Goal: Information Seeking & Learning: Find specific fact

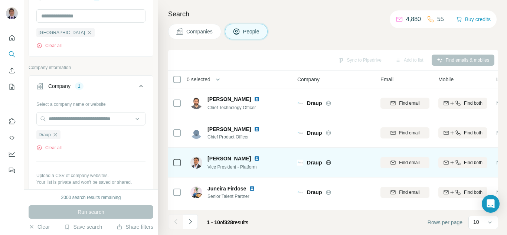
click at [254, 159] on img at bounding box center [257, 158] width 6 height 6
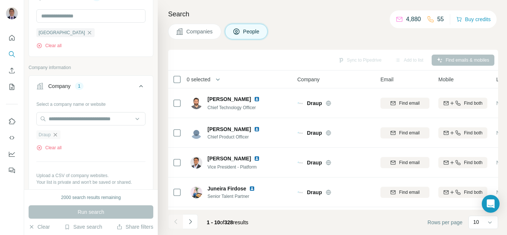
click at [53, 136] on icon "button" at bounding box center [55, 135] width 6 height 6
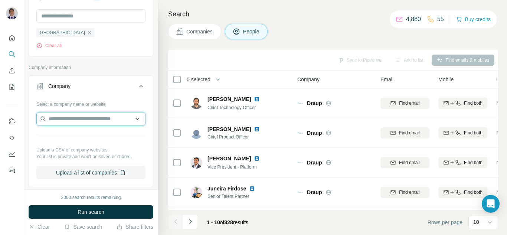
click at [57, 121] on input "text" at bounding box center [90, 118] width 109 height 13
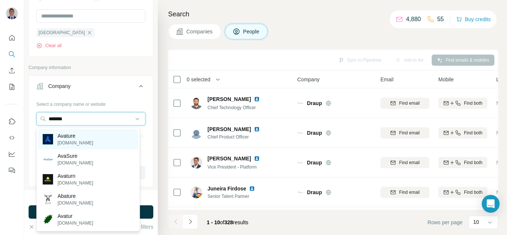
type input "*******"
click at [62, 142] on p "[DOMAIN_NAME]" at bounding box center [75, 142] width 36 height 7
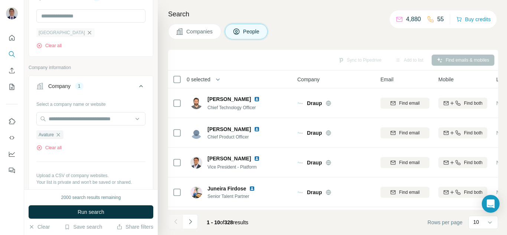
click at [86, 31] on icon "button" at bounding box center [89, 33] width 6 height 6
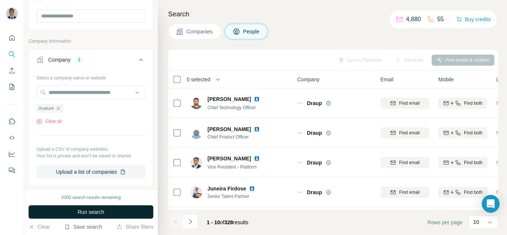
click at [81, 213] on span "Run search" at bounding box center [91, 211] width 27 height 7
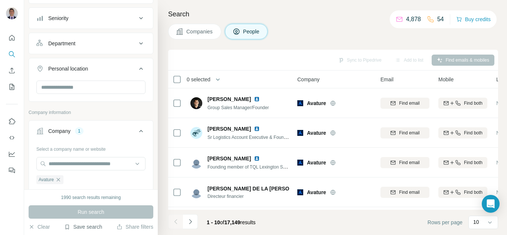
scroll to position [74, 0]
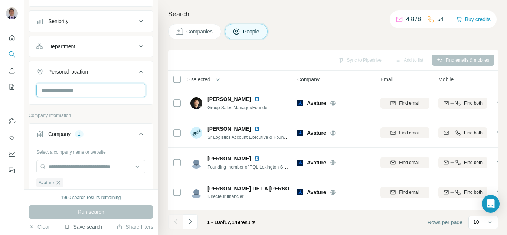
click at [74, 93] on input "text" at bounding box center [90, 89] width 109 height 13
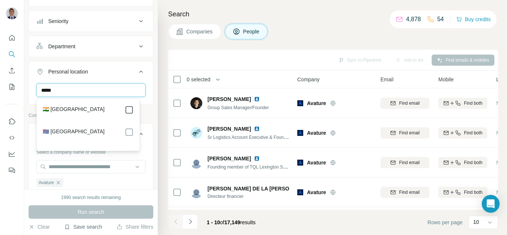
type input "*****"
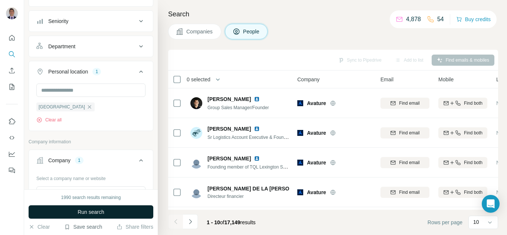
click at [109, 214] on button "Run search" at bounding box center [91, 211] width 125 height 13
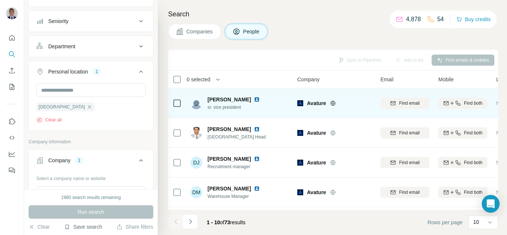
click at [254, 99] on img at bounding box center [257, 99] width 6 height 6
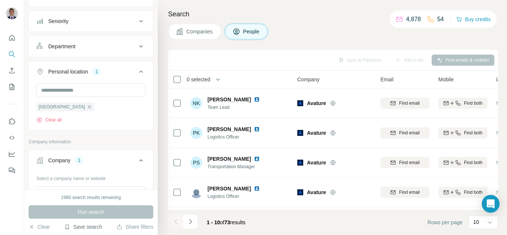
scroll to position [179, 0]
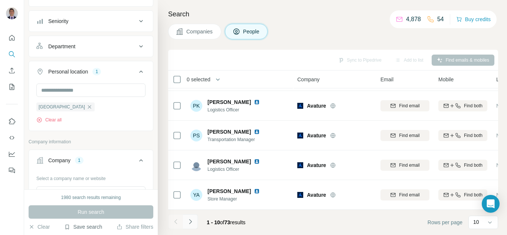
click at [192, 226] on button "Navigate to next page" at bounding box center [190, 221] width 15 height 15
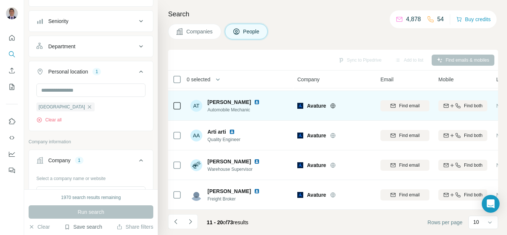
click at [331, 103] on icon at bounding box center [332, 105] width 5 height 5
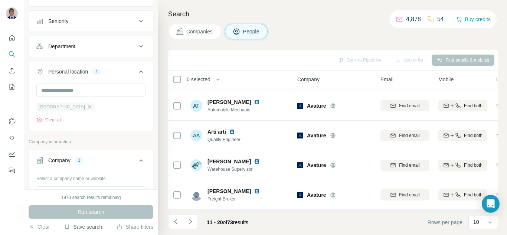
click at [88, 108] on icon "button" at bounding box center [89, 106] width 3 height 3
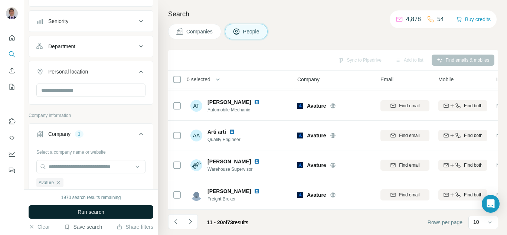
click at [108, 213] on button "Run search" at bounding box center [91, 211] width 125 height 13
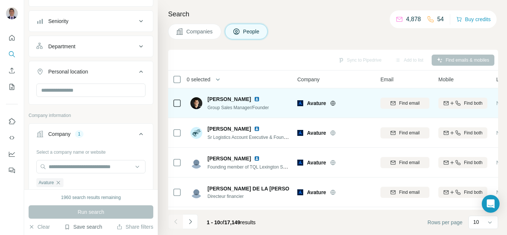
click at [254, 99] on img at bounding box center [257, 99] width 6 height 6
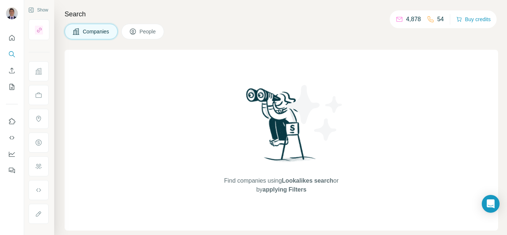
click at [152, 33] on span "People" at bounding box center [147, 31] width 17 height 7
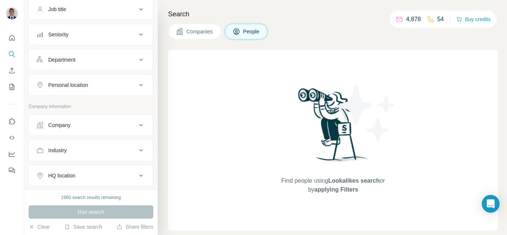
scroll to position [74, 0]
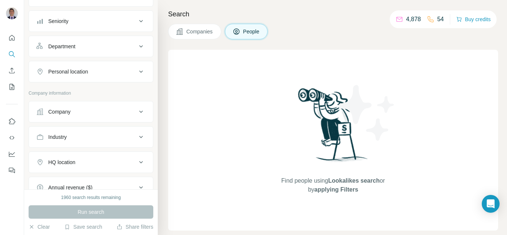
click at [73, 107] on button "Company" at bounding box center [91, 112] width 124 height 18
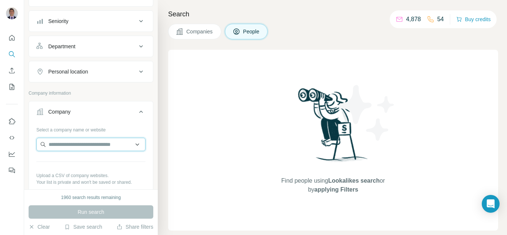
click at [69, 146] on input "text" at bounding box center [90, 144] width 109 height 13
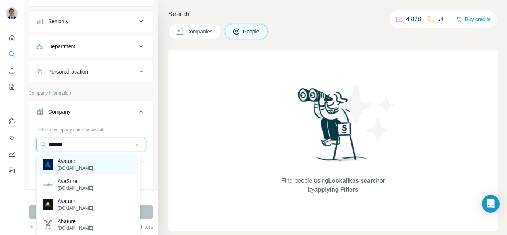
type input "*******"
click at [75, 168] on p "[DOMAIN_NAME]" at bounding box center [75, 168] width 36 height 7
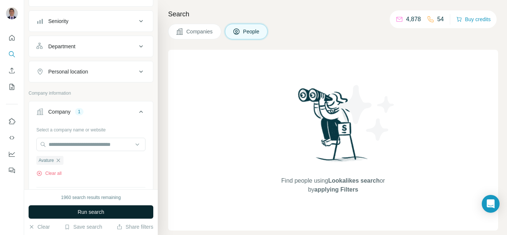
click at [86, 216] on button "Run search" at bounding box center [91, 211] width 125 height 13
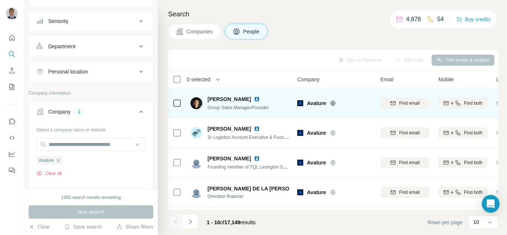
click at [254, 98] on img at bounding box center [257, 99] width 6 height 6
click at [332, 103] on icon at bounding box center [332, 103] width 5 height 0
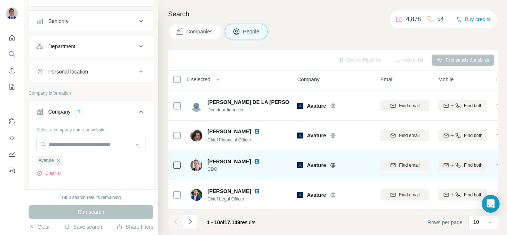
scroll to position [74, 0]
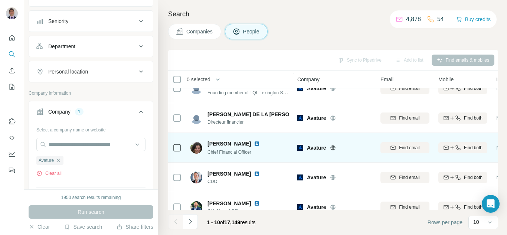
click at [254, 142] on img at bounding box center [257, 144] width 6 height 6
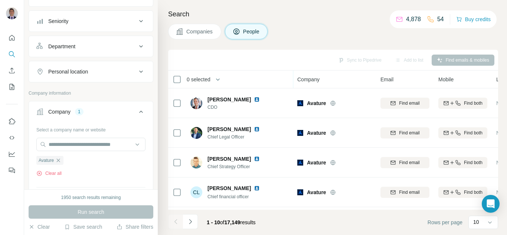
scroll to position [179, 0]
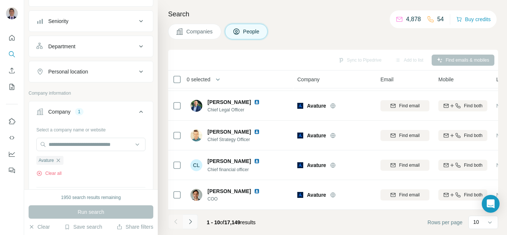
click at [192, 222] on icon "Navigate to next page" at bounding box center [190, 221] width 7 height 7
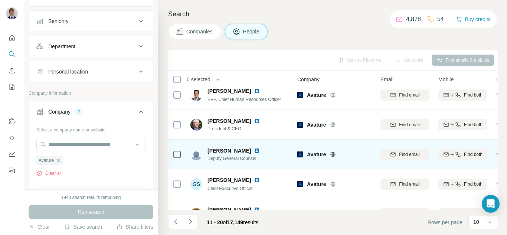
scroll to position [0, 0]
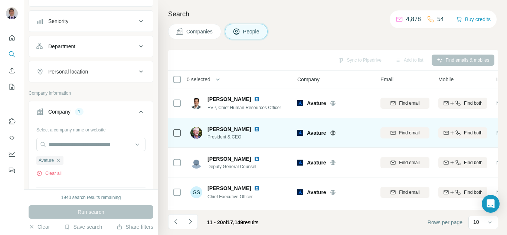
click at [254, 131] on img at bounding box center [257, 129] width 6 height 6
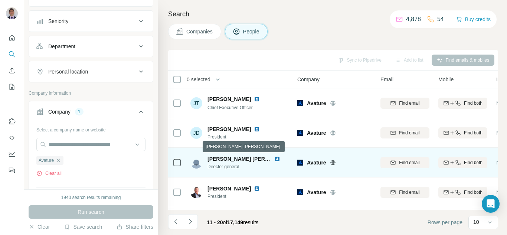
scroll to position [179, 0]
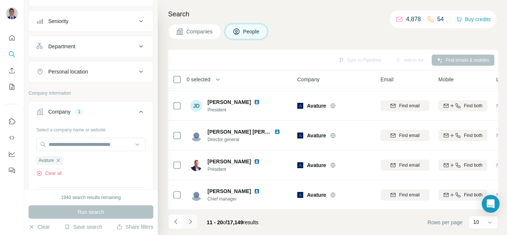
click at [190, 221] on icon "Navigate to next page" at bounding box center [190, 221] width 7 height 7
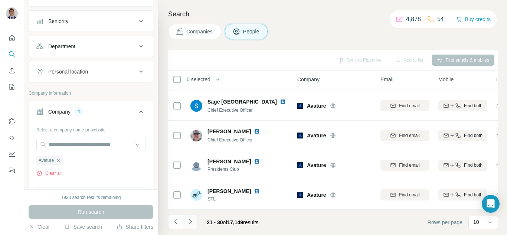
click at [188, 221] on icon "Navigate to next page" at bounding box center [190, 221] width 7 height 7
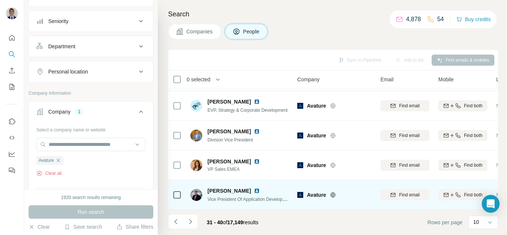
click at [254, 188] on img at bounding box center [257, 191] width 6 height 6
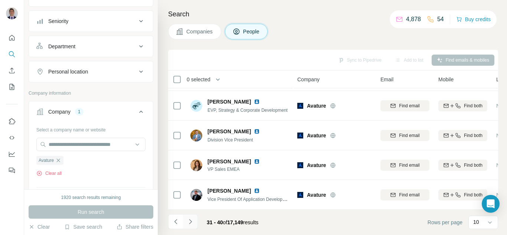
click at [190, 221] on icon "Navigate to next page" at bounding box center [190, 221] width 7 height 7
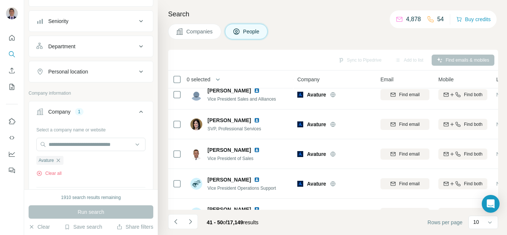
scroll to position [0, 0]
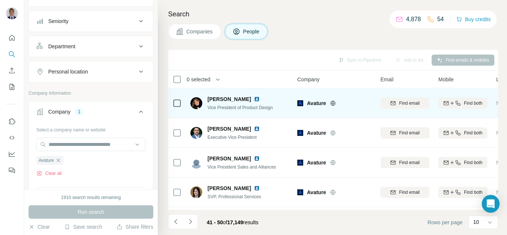
click at [254, 99] on img at bounding box center [257, 99] width 6 height 6
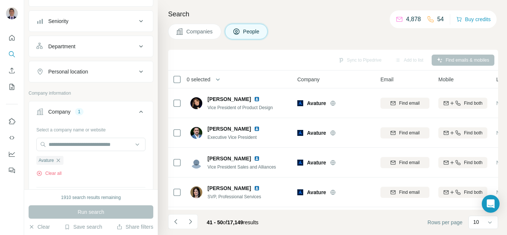
click at [93, 71] on div "Personal location" at bounding box center [86, 71] width 100 height 7
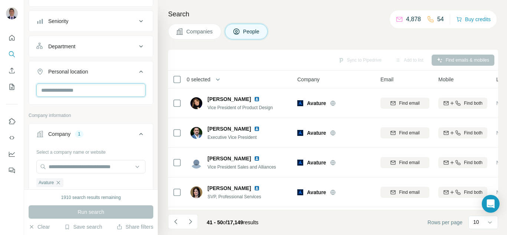
click at [74, 91] on input "text" at bounding box center [90, 89] width 109 height 13
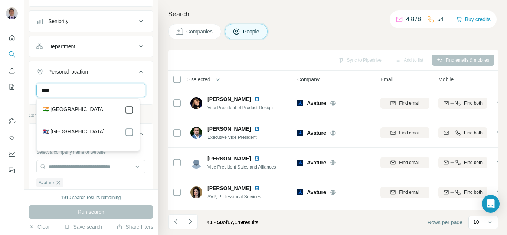
type input "****"
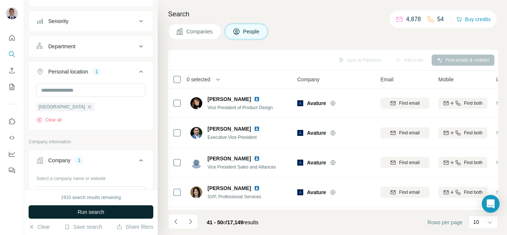
click at [91, 214] on span "Run search" at bounding box center [91, 211] width 27 height 7
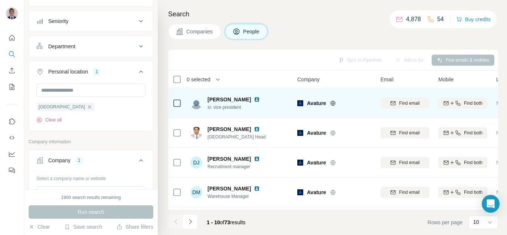
click at [254, 97] on img at bounding box center [257, 99] width 6 height 6
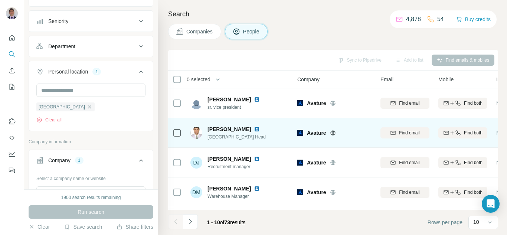
click at [254, 128] on img at bounding box center [257, 129] width 6 height 6
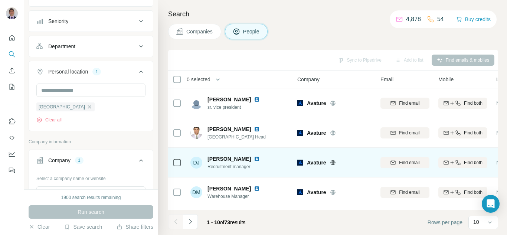
click at [255, 157] on img at bounding box center [257, 159] width 6 height 6
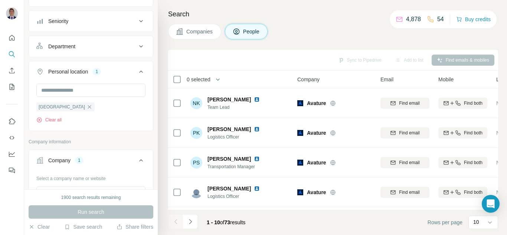
scroll to position [179, 0]
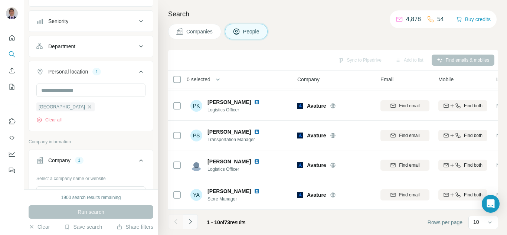
click at [190, 221] on icon "Navigate to next page" at bounding box center [190, 221] width 7 height 7
click at [192, 220] on icon "Navigate to next page" at bounding box center [190, 221] width 7 height 7
click at [189, 221] on icon "Navigate to next page" at bounding box center [190, 221] width 7 height 7
click at [189, 220] on icon "Navigate to next page" at bounding box center [190, 221] width 7 height 7
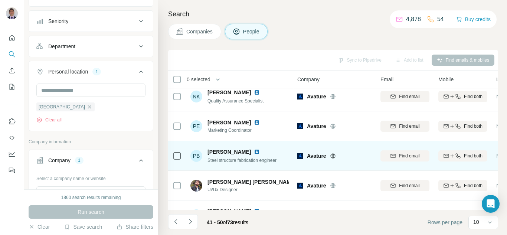
scroll to position [0, 0]
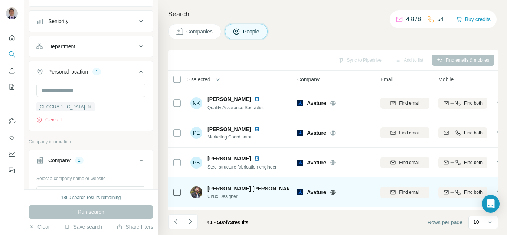
click at [299, 188] on img at bounding box center [302, 188] width 6 height 6
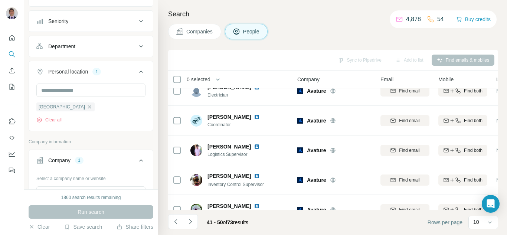
scroll to position [179, 0]
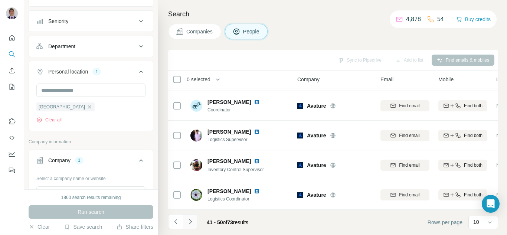
click at [190, 222] on icon "Navigate to next page" at bounding box center [190, 221] width 7 height 7
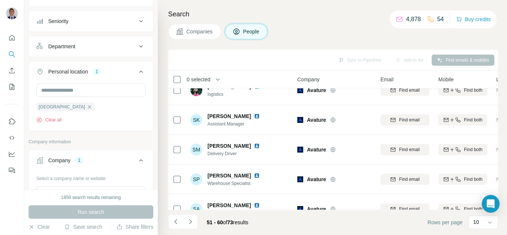
scroll to position [0, 0]
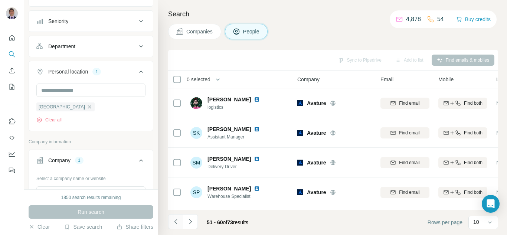
click at [173, 223] on icon "Navigate to previous page" at bounding box center [175, 221] width 7 height 7
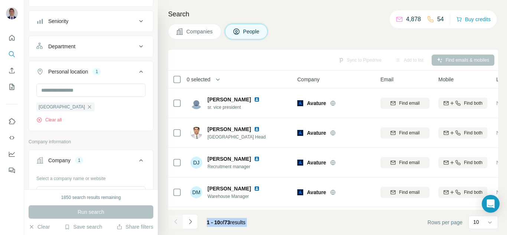
click at [173, 223] on div at bounding box center [175, 221] width 15 height 15
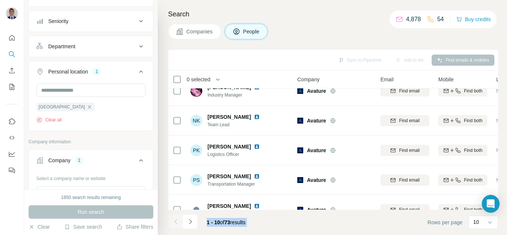
scroll to position [148, 0]
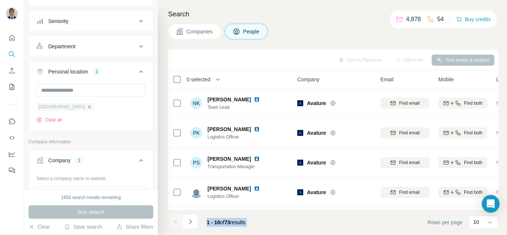
click at [88, 107] on icon "button" at bounding box center [89, 106] width 3 height 3
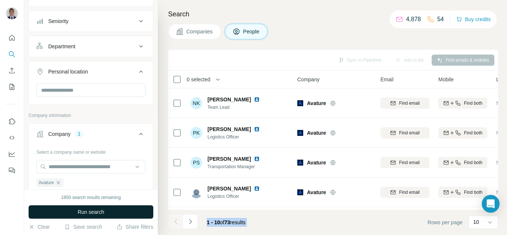
click at [89, 210] on span "Run search" at bounding box center [91, 211] width 27 height 7
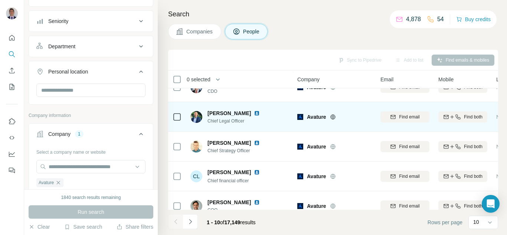
scroll to position [179, 0]
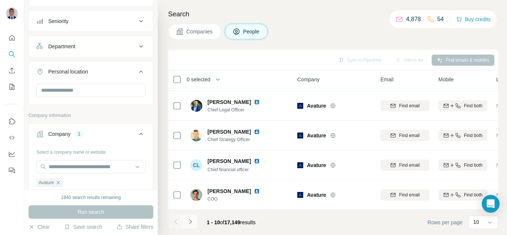
click at [191, 222] on icon "Navigate to next page" at bounding box center [190, 221] width 7 height 7
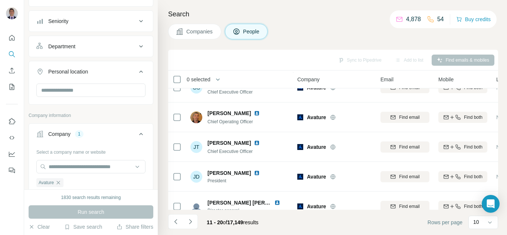
scroll to position [0, 0]
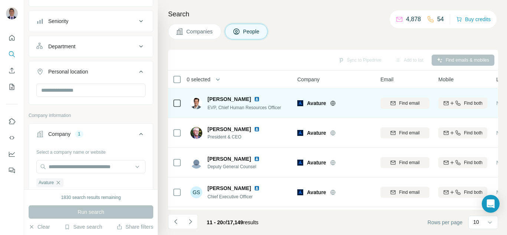
click at [254, 96] on img at bounding box center [257, 99] width 6 height 6
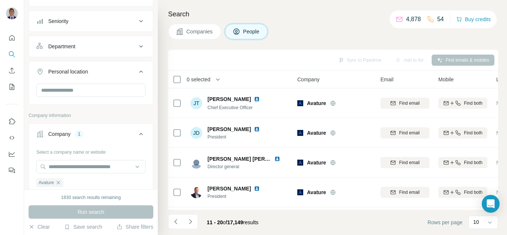
scroll to position [179, 0]
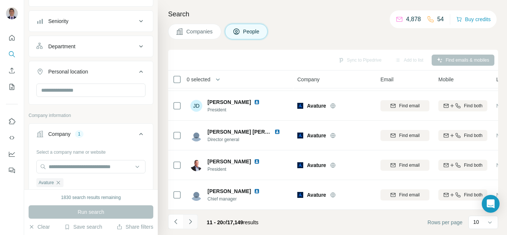
click at [188, 223] on icon "Navigate to next page" at bounding box center [190, 221] width 7 height 7
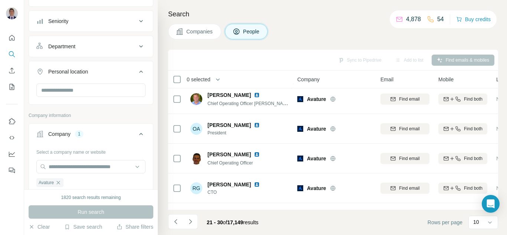
scroll to position [0, 0]
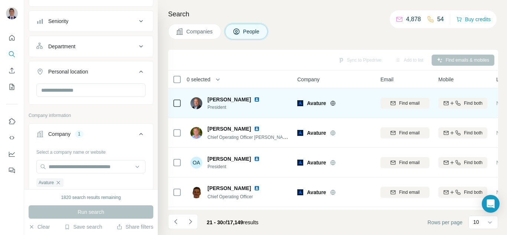
click at [254, 100] on img at bounding box center [257, 99] width 6 height 6
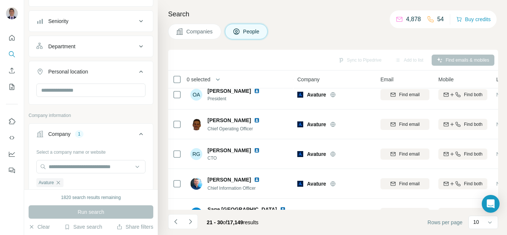
scroll to position [179, 0]
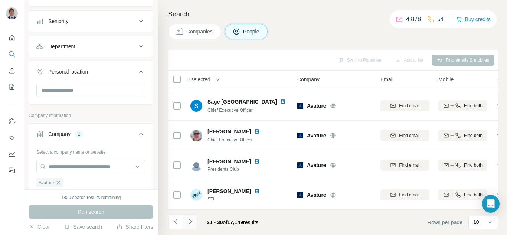
click at [189, 219] on icon "Navigate to next page" at bounding box center [190, 221] width 7 height 7
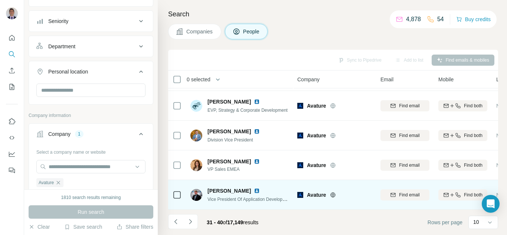
click at [254, 188] on img at bounding box center [257, 191] width 6 height 6
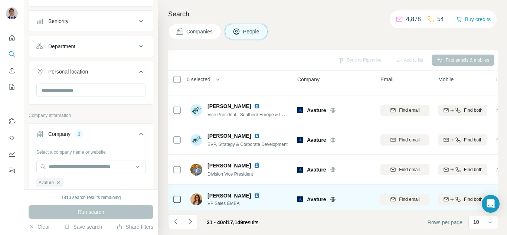
scroll to position [142, 0]
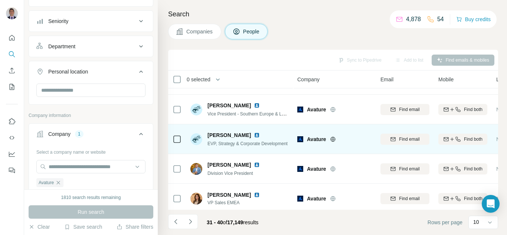
click at [254, 136] on img at bounding box center [257, 135] width 6 height 6
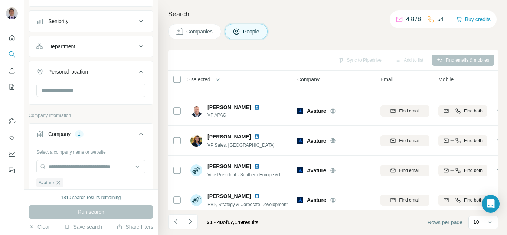
scroll to position [0, 0]
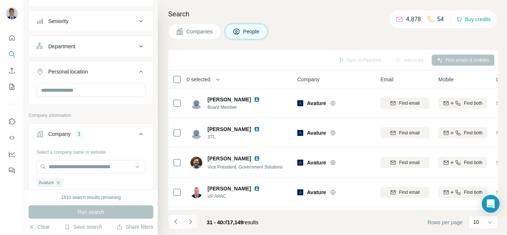
click at [188, 223] on icon "Navigate to next page" at bounding box center [190, 221] width 7 height 7
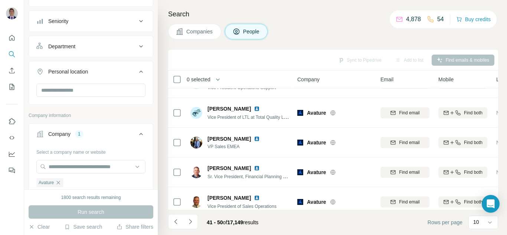
scroll to position [179, 0]
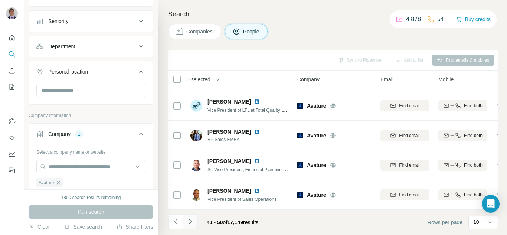
click at [190, 222] on icon "Navigate to next page" at bounding box center [190, 221] width 7 height 7
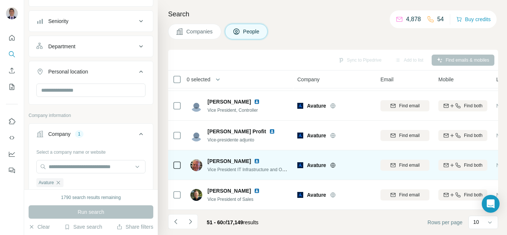
click at [254, 158] on img at bounding box center [257, 161] width 6 height 6
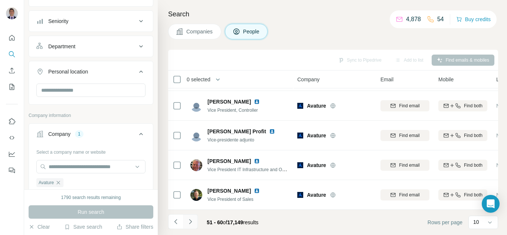
click at [193, 221] on icon "Navigate to next page" at bounding box center [190, 221] width 7 height 7
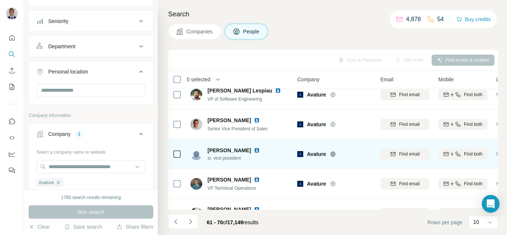
scroll to position [0, 0]
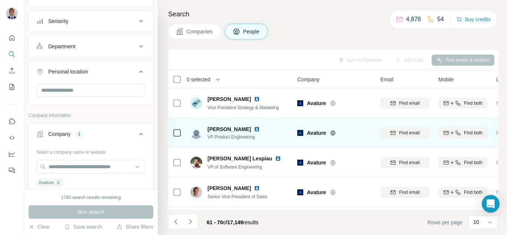
click at [254, 130] on img at bounding box center [257, 129] width 6 height 6
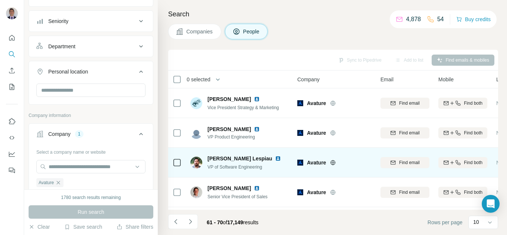
click at [275, 158] on img at bounding box center [278, 158] width 6 height 6
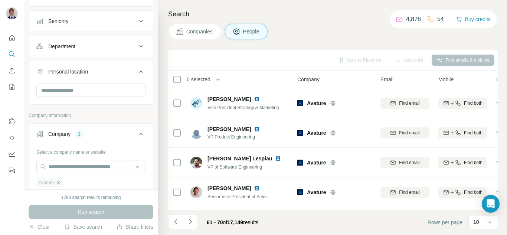
click at [60, 182] on icon "button" at bounding box center [58, 183] width 6 height 6
click at [57, 167] on input "text" at bounding box center [90, 166] width 109 height 13
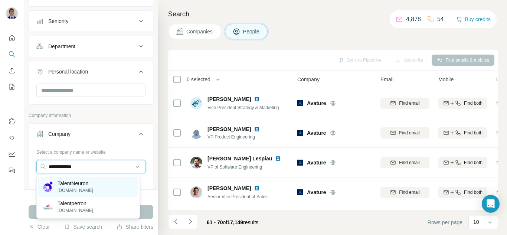
type input "**********"
click at [81, 191] on p "[DOMAIN_NAME]" at bounding box center [75, 190] width 36 height 7
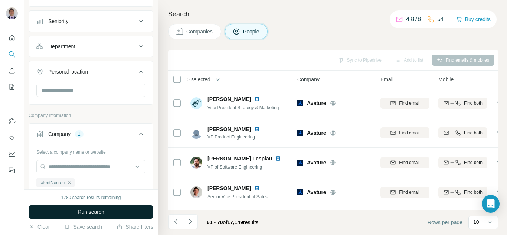
click at [89, 213] on span "Run search" at bounding box center [91, 211] width 27 height 7
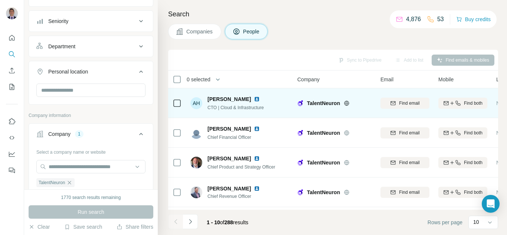
click at [348, 106] on div "TalentNeuron" at bounding box center [339, 102] width 65 height 7
click at [345, 103] on icon at bounding box center [346, 103] width 5 height 0
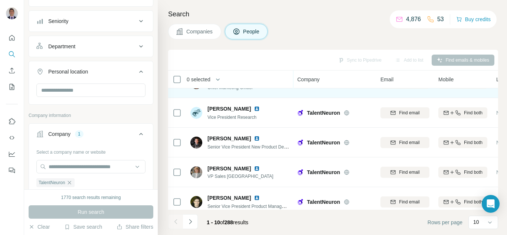
scroll to position [179, 0]
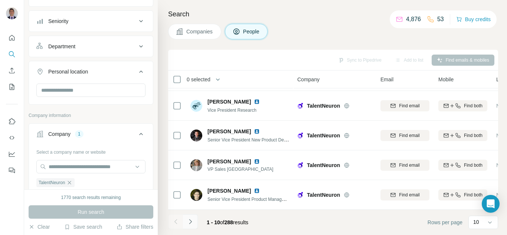
click at [191, 221] on icon "Navigate to next page" at bounding box center [190, 221] width 3 height 5
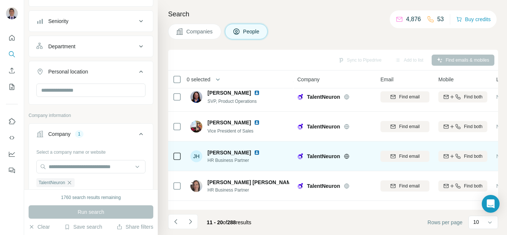
scroll to position [0, 0]
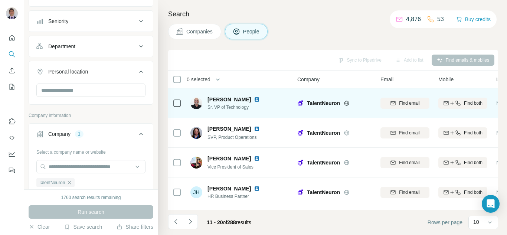
click at [254, 100] on img at bounding box center [257, 99] width 6 height 6
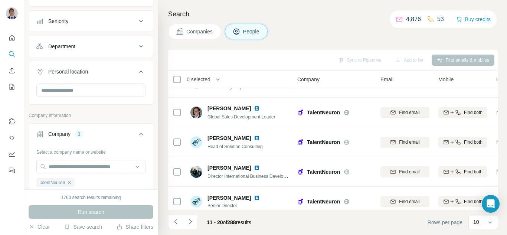
scroll to position [179, 0]
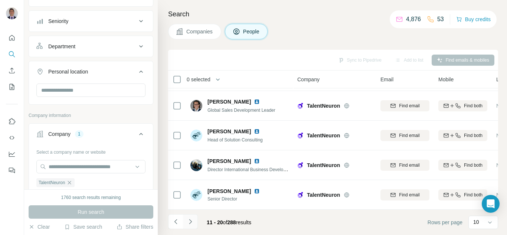
click at [191, 221] on icon "Navigate to next page" at bounding box center [190, 221] width 3 height 5
click at [179, 224] on icon "Navigate to previous page" at bounding box center [175, 221] width 7 height 7
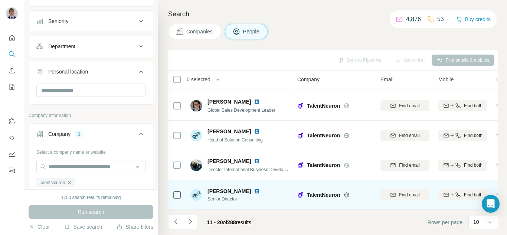
click at [254, 188] on img at bounding box center [257, 191] width 6 height 6
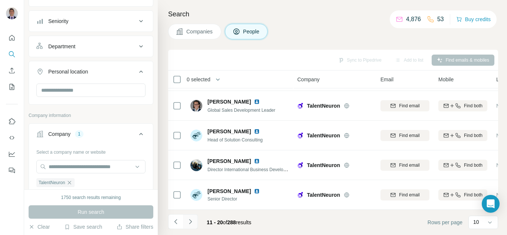
click at [189, 217] on button "Navigate to next page" at bounding box center [190, 221] width 15 height 15
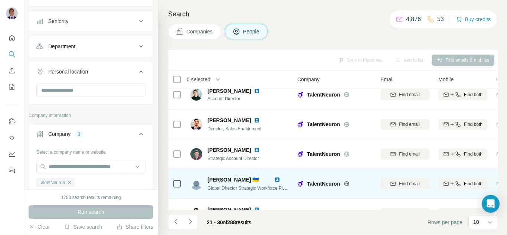
scroll to position [0, 0]
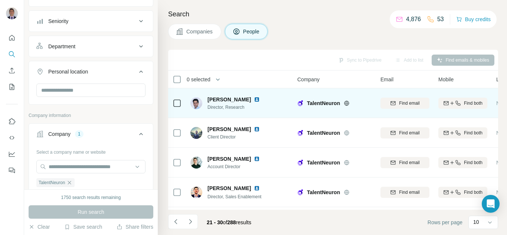
click at [254, 101] on img at bounding box center [257, 99] width 6 height 6
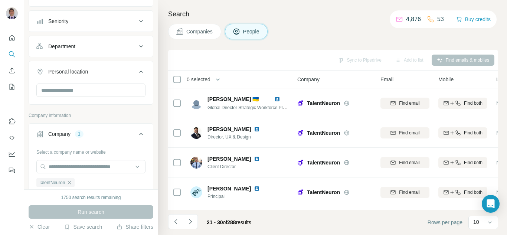
scroll to position [179, 0]
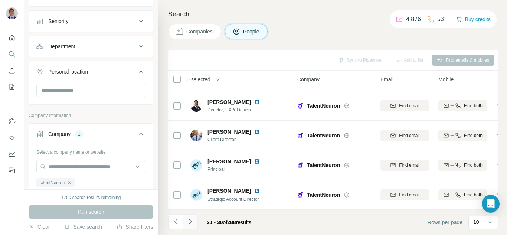
click at [191, 219] on icon "Navigate to next page" at bounding box center [190, 221] width 7 height 7
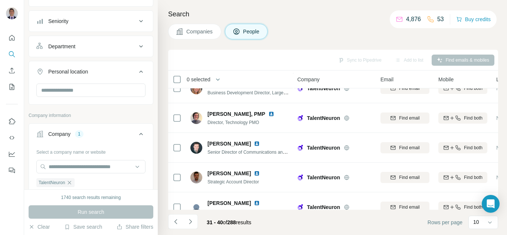
scroll to position [37, 0]
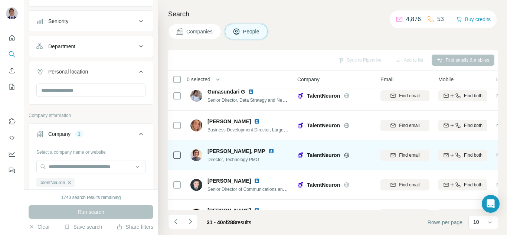
click at [268, 151] on img at bounding box center [271, 151] width 6 height 6
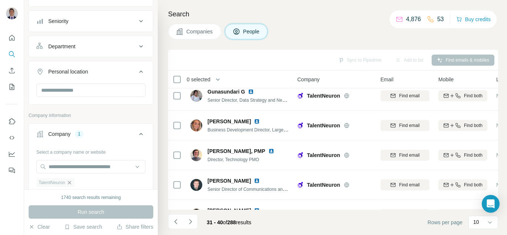
click at [72, 182] on icon "button" at bounding box center [69, 183] width 6 height 6
click at [65, 164] on input "text" at bounding box center [90, 166] width 109 height 13
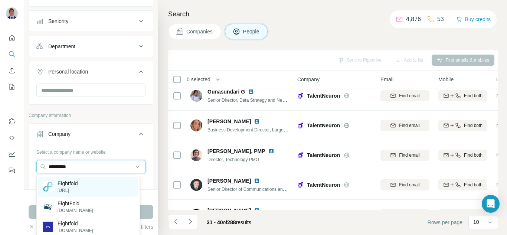
type input "*********"
click at [69, 187] on p "Eightfold" at bounding box center [67, 183] width 20 height 7
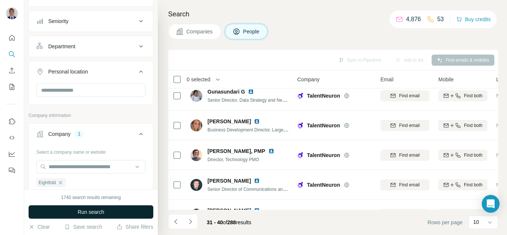
click at [78, 212] on span "Run search" at bounding box center [91, 211] width 27 height 7
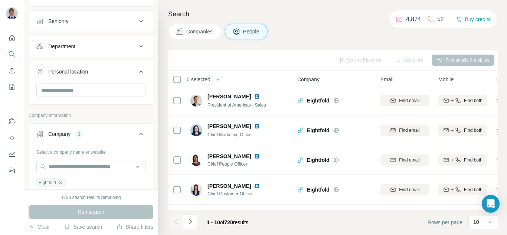
scroll to position [179, 0]
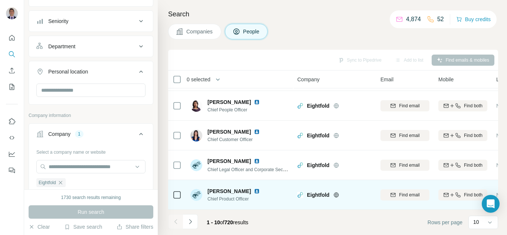
click at [254, 188] on img at bounding box center [257, 191] width 6 height 6
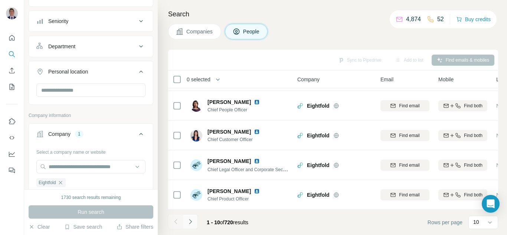
click at [191, 222] on icon "Navigate to next page" at bounding box center [190, 221] width 3 height 5
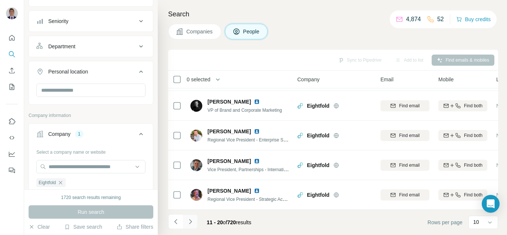
click at [193, 224] on icon "Navigate to next page" at bounding box center [190, 221] width 7 height 7
click at [191, 224] on icon "Navigate to next page" at bounding box center [190, 221] width 7 height 7
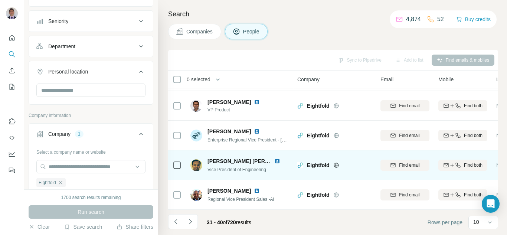
click at [274, 158] on img at bounding box center [277, 161] width 6 height 6
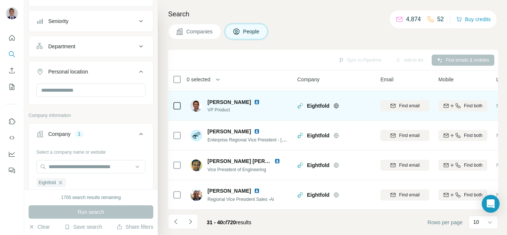
click at [254, 99] on img at bounding box center [257, 102] width 6 height 6
